Goal: Information Seeking & Learning: Learn about a topic

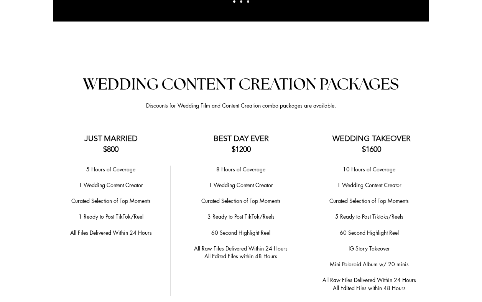
scroll to position [1494, 0]
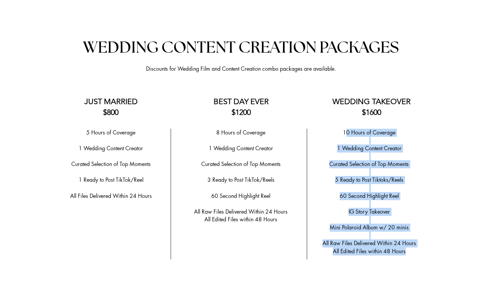
drag, startPoint x: 413, startPoint y: 246, endPoint x: 345, endPoint y: 129, distance: 135.4
click at [345, 129] on div "10 Hours of Coverage ​ 1 Wedding Content Creator ​ Curated Selection of Top Mom…" at bounding box center [369, 192] width 115 height 127
click at [367, 200] on p "​" at bounding box center [369, 204] width 115 height 8
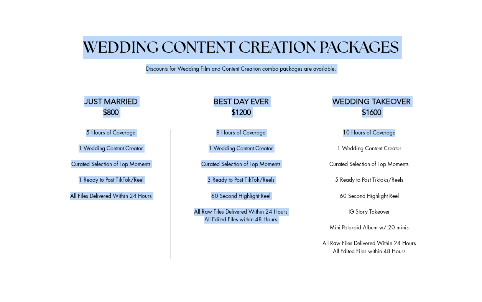
drag, startPoint x: 399, startPoint y: 239, endPoint x: 346, endPoint y: 158, distance: 96.8
click at [345, 156] on section "Anchor 2 WEDDING CONTENT CREATION PACKAGES Discounts for Wedding Film and Conte…" at bounding box center [241, 286] width 482 height 546
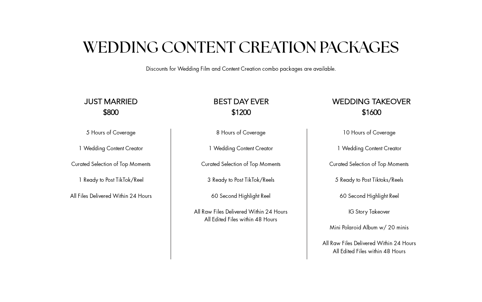
drag, startPoint x: 366, startPoint y: 199, endPoint x: 372, endPoint y: 207, distance: 9.3
click at [366, 200] on p "​" at bounding box center [369, 204] width 115 height 8
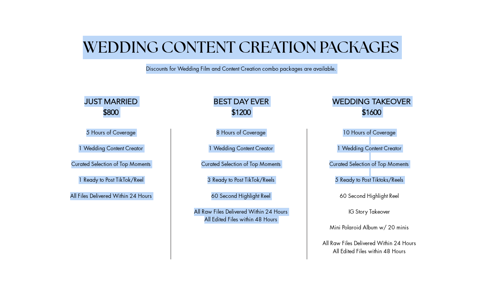
drag, startPoint x: 422, startPoint y: 265, endPoint x: 381, endPoint y: 202, distance: 74.8
click at [381, 202] on section "Anchor 2 WEDDING CONTENT CREATION PACKAGES Discounts for Wedding Film and Conte…" at bounding box center [241, 286] width 482 height 546
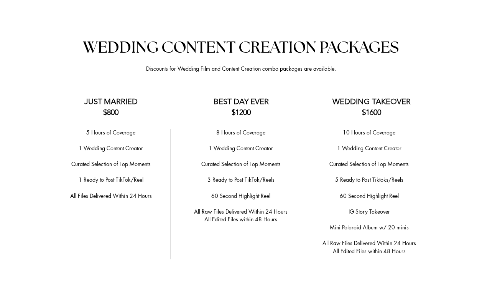
click at [405, 247] on span "All Edited Files within 48 Hours" at bounding box center [369, 250] width 73 height 7
click at [440, 270] on div at bounding box center [241, 286] width 482 height 546
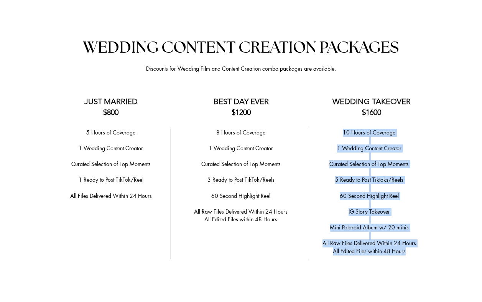
drag, startPoint x: 410, startPoint y: 245, endPoint x: 344, endPoint y: 127, distance: 135.1
click at [344, 129] on div "10 Hours of Coverage ​ 1 Wedding Content Creator ​ Curated Selection of Top Mom…" at bounding box center [369, 192] width 115 height 127
copy div "10 Hours of Coverage ​ 1 Wedding Content Creator ​ Curated Selection of Top Mom…"
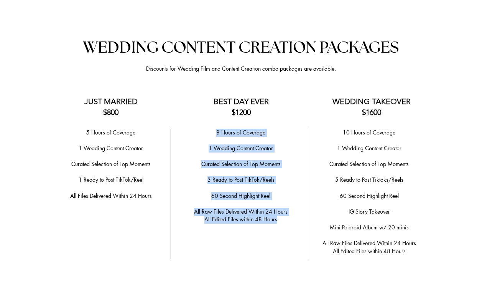
drag, startPoint x: 215, startPoint y: 128, endPoint x: 280, endPoint y: 214, distance: 107.4
click at [280, 214] on div "8 Hours of Coverage ​ 1 Wedding Content Creator ​ ​Curated Selection of Top Mom…" at bounding box center [241, 176] width 120 height 95
copy div "8 Hours of Coverage ​ 1 Wedding Content Creator ​ ​Curated Selection of Top Mom…"
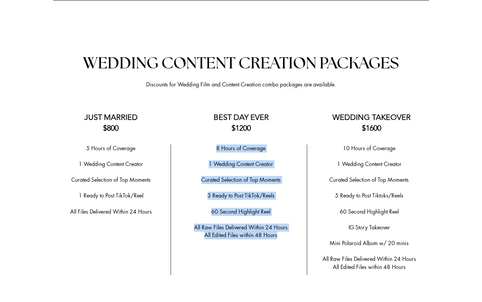
scroll to position [1451, 0]
